Goal: Information Seeking & Learning: Learn about a topic

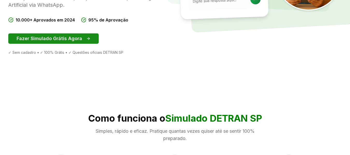
click at [87, 39] on button "Fazer Simulado Grátis Agora" at bounding box center [53, 38] width 90 height 10
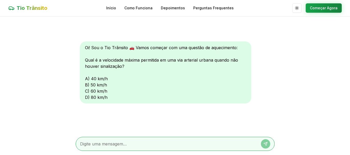
click at [123, 143] on textarea at bounding box center [167, 144] width 175 height 6
type textarea "80"
click at [268, 145] on button at bounding box center [265, 143] width 9 height 9
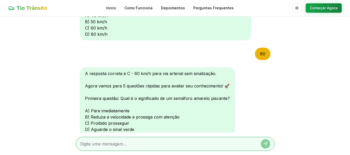
scroll to position [72, 0]
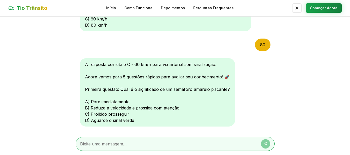
click at [124, 143] on textarea at bounding box center [167, 144] width 175 height 6
type textarea "d"
click at [266, 144] on icon at bounding box center [265, 143] width 3 height 3
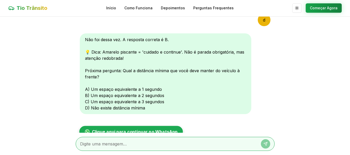
scroll to position [218, 0]
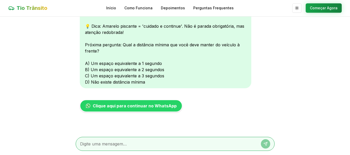
click at [143, 144] on textarea at bounding box center [167, 144] width 175 height 6
type textarea "c"
click at [264, 143] on icon at bounding box center [265, 143] width 3 height 3
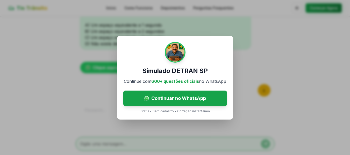
scroll to position [276, 0]
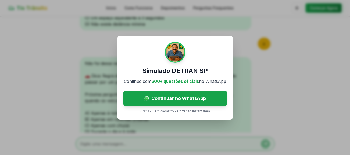
click at [274, 53] on div "Simulado DETRAN SP Continue com 600+ questões oficiais no WhatsApp Continuar no…" at bounding box center [175, 77] width 350 height 155
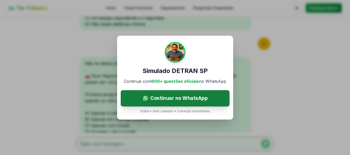
click at [198, 97] on span "Continuar no WhatsApp" at bounding box center [178, 98] width 57 height 8
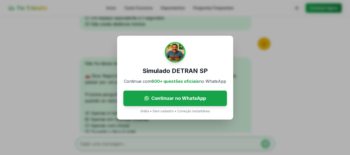
click at [222, 71] on div "Simulado DETRAN SP Continue com 600+ questões oficiais no WhatsApp Continuar no…" at bounding box center [175, 78] width 116 height 84
click at [196, 132] on div "Simulado DETRAN SP Continue com 600+ questões oficiais no WhatsApp Continuar no…" at bounding box center [175, 77] width 350 height 155
click at [195, 113] on div "Simulado DETRAN SP Continue com 600+ questões oficiais no WhatsApp Continuar no…" at bounding box center [175, 78] width 116 height 84
click at [195, 110] on p "Grátis • Sem cadastro • Correção instantânea" at bounding box center [174, 111] width 69 height 4
drag, startPoint x: 162, startPoint y: 138, endPoint x: 0, endPoint y: 124, distance: 162.2
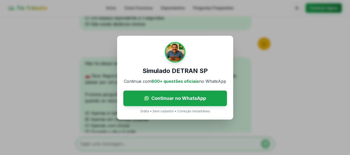
click at [143, 138] on div "Simulado DETRAN SP Continue com 600+ questões oficiais no WhatsApp Continuar no…" at bounding box center [175, 77] width 350 height 155
click at [0, 123] on div "Simulado DETRAN SP Continue com 600+ questões oficiais no WhatsApp Continuar no…" at bounding box center [175, 77] width 350 height 155
drag, startPoint x: 26, startPoint y: 101, endPoint x: 21, endPoint y: 76, distance: 25.9
click at [27, 99] on div "Simulado DETRAN SP Continue com 600+ questões oficiais no WhatsApp Continuar no…" at bounding box center [175, 77] width 350 height 155
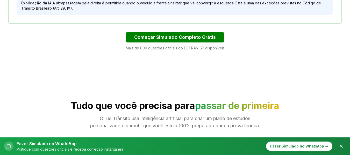
scroll to position [440, 0]
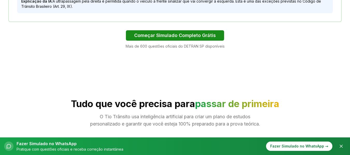
click at [202, 38] on button "Começar Simulado Completo Grátis" at bounding box center [175, 35] width 98 height 10
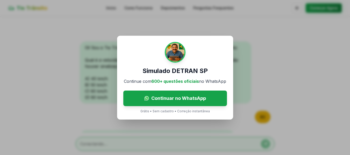
scroll to position [326, 0]
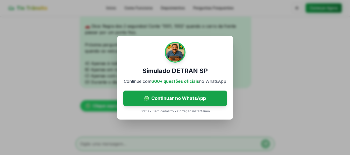
click at [182, 109] on div "Simulado DETRAN SP Continue com 600+ questões oficiais no WhatsApp Continuar no…" at bounding box center [175, 78] width 116 height 84
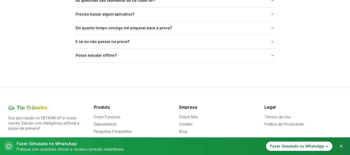
scroll to position [1241, 0]
